Goal: Information Seeking & Learning: Check status

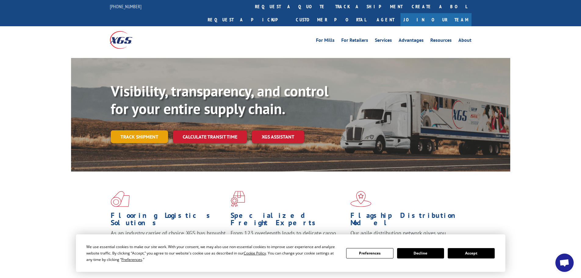
click at [138, 130] on link "Track shipment" at bounding box center [139, 136] width 57 height 13
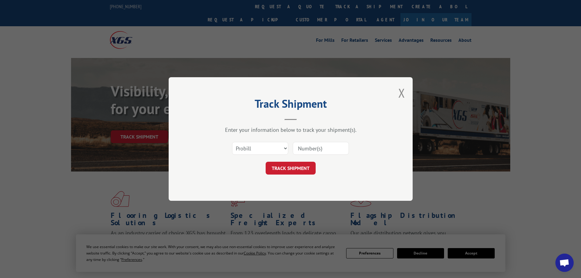
click at [312, 147] on input at bounding box center [321, 148] width 56 height 13
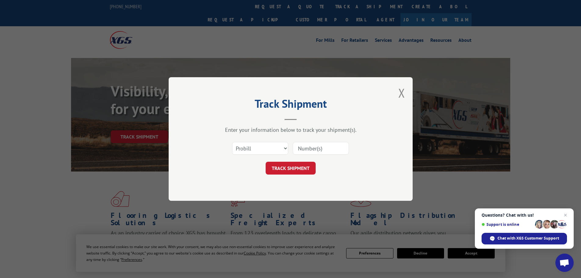
paste input "317270"
type input "317270"
click at [293, 171] on button "TRACK SHIPMENT" at bounding box center [290, 168] width 50 height 13
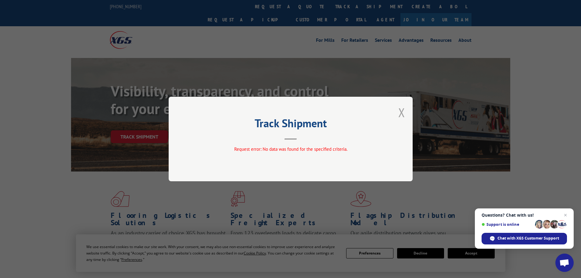
click at [400, 110] on button "Close modal" at bounding box center [401, 112] width 7 height 16
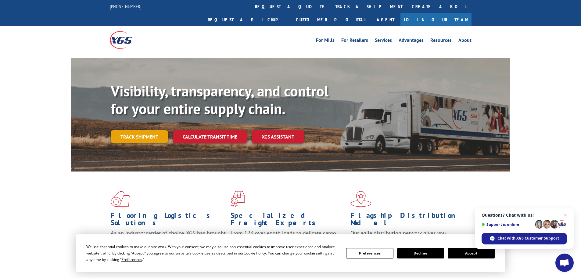
click at [138, 130] on link "Track shipment" at bounding box center [139, 136] width 57 height 13
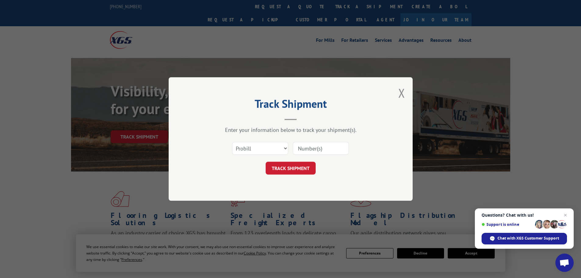
click at [308, 148] on input at bounding box center [321, 148] width 56 height 13
paste input "317270"
type input "317270"
click at [295, 170] on button "TRACK SHIPMENT" at bounding box center [290, 168] width 50 height 13
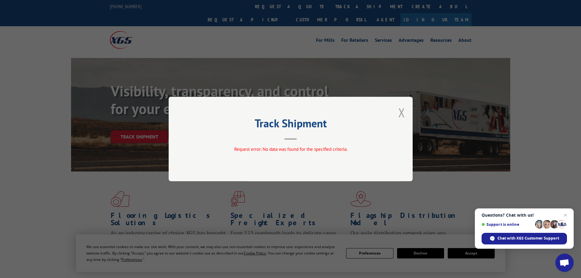
drag, startPoint x: 405, startPoint y: 115, endPoint x: 348, endPoint y: 122, distance: 57.2
click at [403, 115] on div "Track Shipment Request error: No data was found for the specified criteria." at bounding box center [291, 139] width 244 height 84
click at [404, 112] on button "Close modal" at bounding box center [401, 112] width 7 height 16
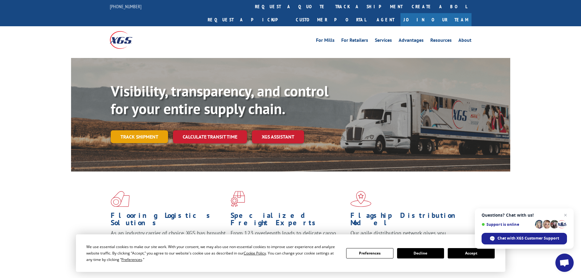
click at [157, 130] on link "Track shipment" at bounding box center [139, 136] width 57 height 13
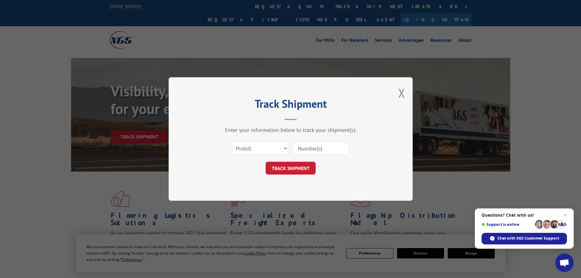
click at [325, 150] on input at bounding box center [321, 148] width 56 height 13
paste input "317270"
click at [299, 148] on input "317270" at bounding box center [321, 148] width 56 height 13
type input "317270"
click at [265, 162] on button "TRACK SHIPMENT" at bounding box center [290, 168] width 50 height 13
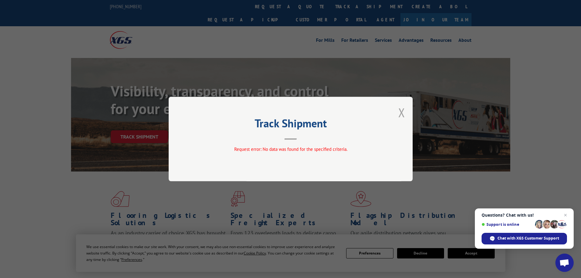
click at [403, 112] on button "Close modal" at bounding box center [401, 112] width 7 height 16
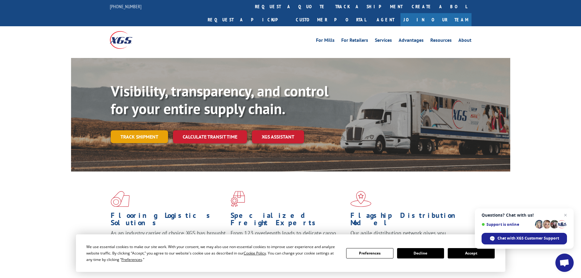
click at [120, 130] on link "Track shipment" at bounding box center [139, 136] width 57 height 13
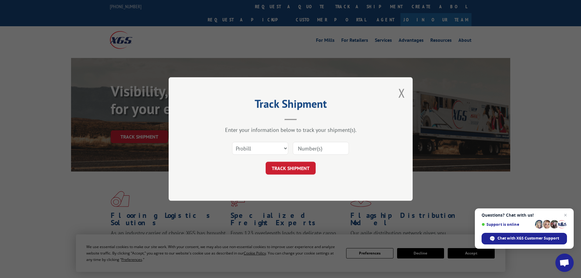
click at [311, 149] on input at bounding box center [321, 148] width 56 height 13
paste input "56532291"
type input "56532291"
click at [256, 144] on select "Select category... Probill BOL PO" at bounding box center [260, 148] width 56 height 13
select select "po"
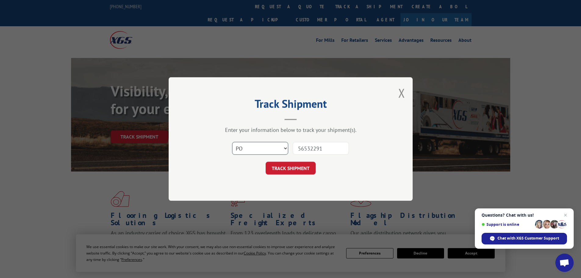
click at [232, 142] on select "Select category... Probill BOL PO" at bounding box center [260, 148] width 56 height 13
click at [285, 169] on button "TRACK SHIPMENT" at bounding box center [290, 168] width 50 height 13
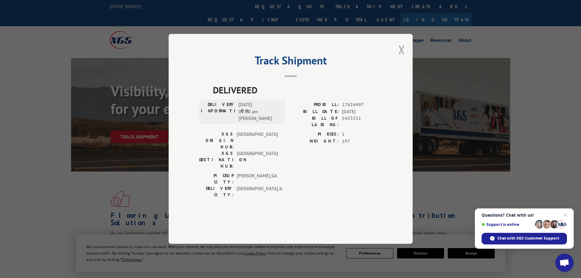
click at [398, 58] on button "Close modal" at bounding box center [401, 49] width 7 height 16
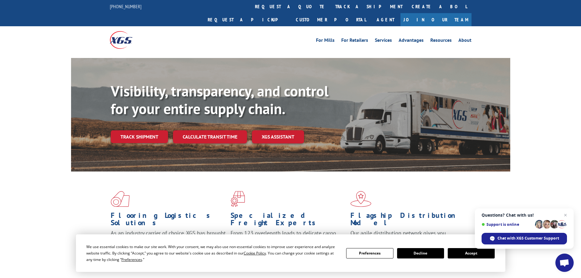
click at [144, 130] on link "Track shipment" at bounding box center [139, 136] width 57 height 13
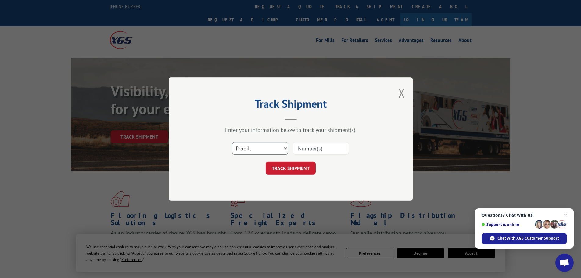
click at [250, 148] on select "Select category... Probill BOL PO" at bounding box center [260, 148] width 56 height 13
select select "bol"
click at [232, 142] on select "Select category... Probill BOL PO" at bounding box center [260, 148] width 56 height 13
click at [308, 148] on input at bounding box center [321, 148] width 56 height 13
paste input "7029653"
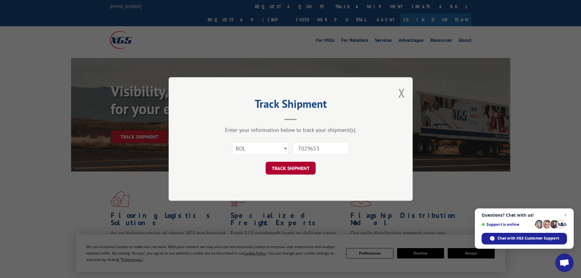
type input "7029653"
click at [296, 171] on button "TRACK SHIPMENT" at bounding box center [290, 168] width 50 height 13
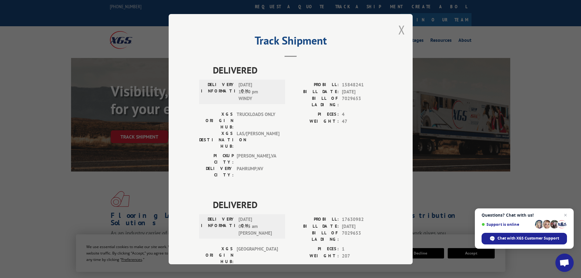
click at [399, 31] on button "Close modal" at bounding box center [401, 30] width 7 height 16
